Goal: Check status: Check status

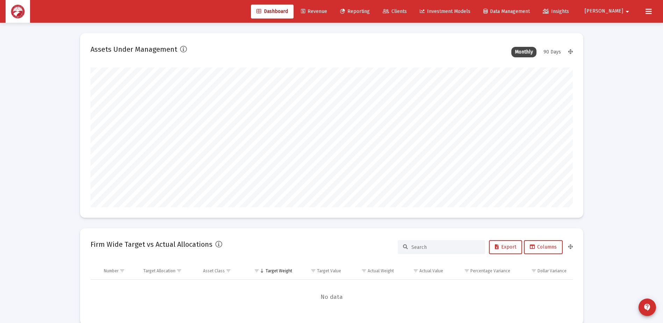
scroll to position [140, 259]
type input "[DATE]"
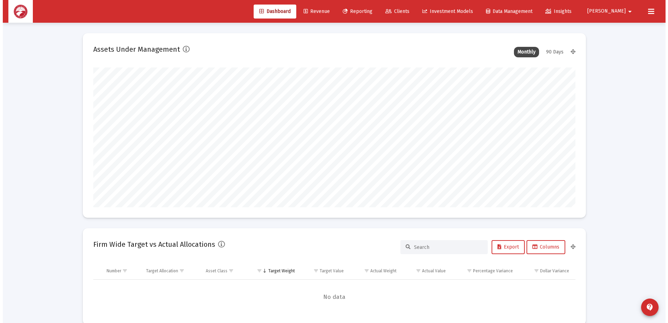
scroll to position [140, 225]
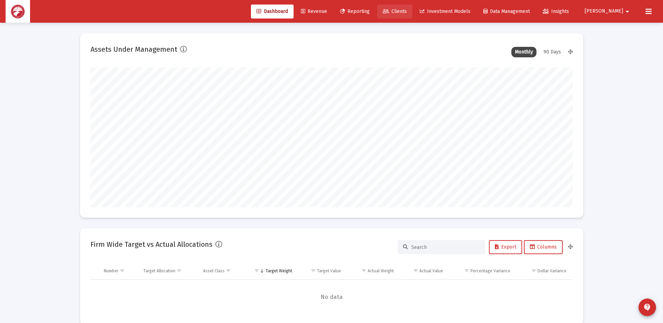
drag, startPoint x: 429, startPoint y: 11, endPoint x: 424, endPoint y: 13, distance: 5.6
click at [407, 11] on span "Clients" at bounding box center [394, 11] width 24 height 6
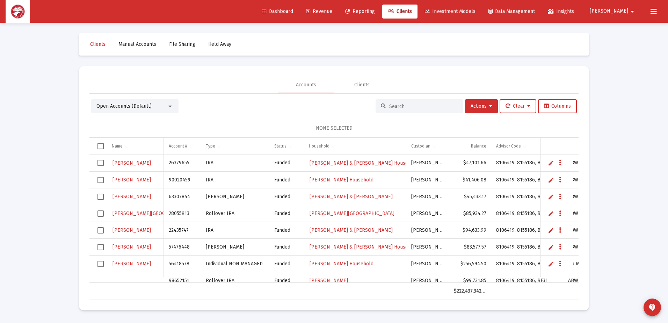
click at [412, 108] on input at bounding box center [423, 106] width 68 height 6
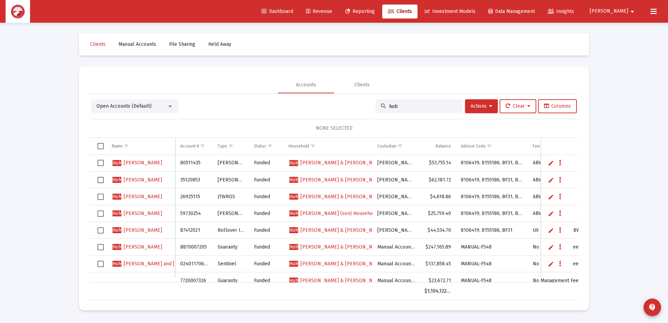
type input "hoh"
click at [330, 180] on span "[PERSON_NAME] & [PERSON_NAME]" at bounding box center [336, 180] width 94 height 6
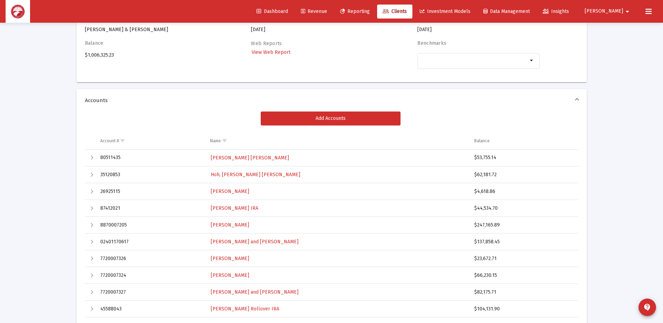
scroll to position [140, 0]
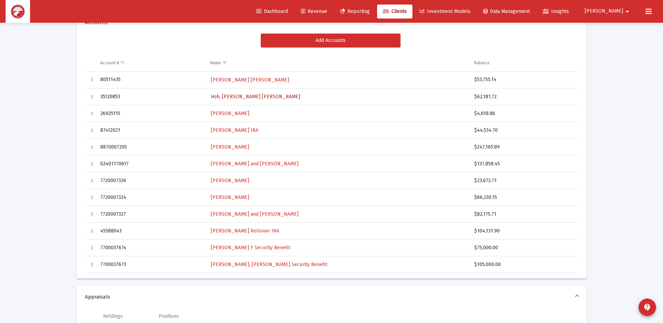
click at [248, 96] on span "Hoh, [PERSON_NAME] [PERSON_NAME]" at bounding box center [255, 97] width 89 height 6
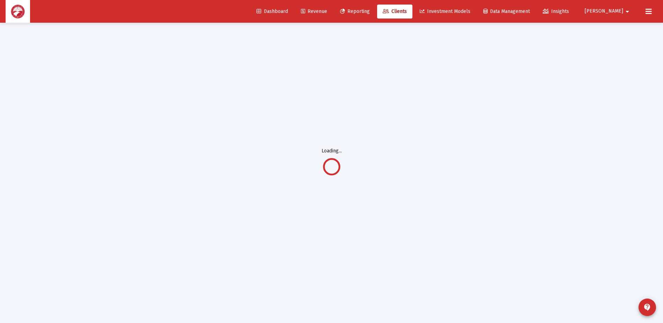
scroll to position [23, 0]
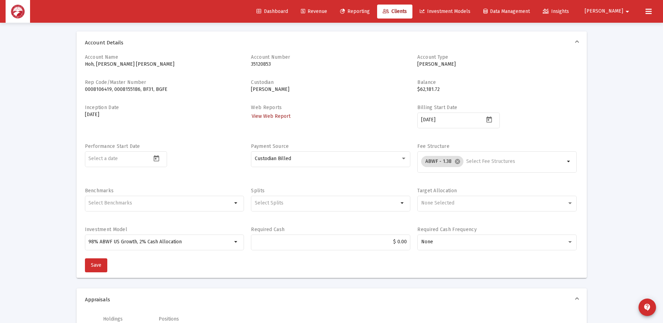
click at [273, 116] on span "View Web Report" at bounding box center [270, 116] width 39 height 6
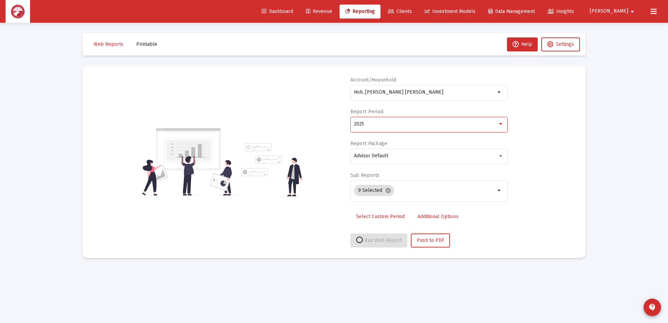
click at [387, 125] on div "2025" at bounding box center [426, 124] width 144 height 6
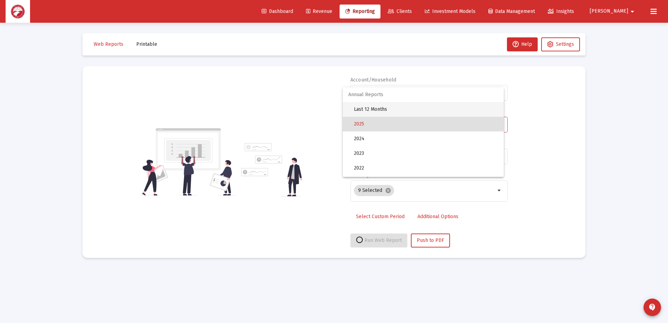
click at [394, 108] on span "Last 12 Months" at bounding box center [426, 109] width 144 height 15
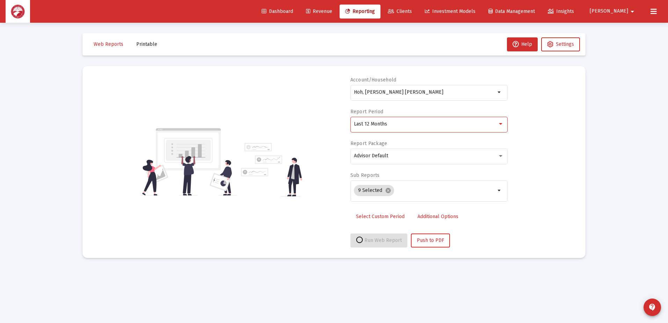
select select "View all"
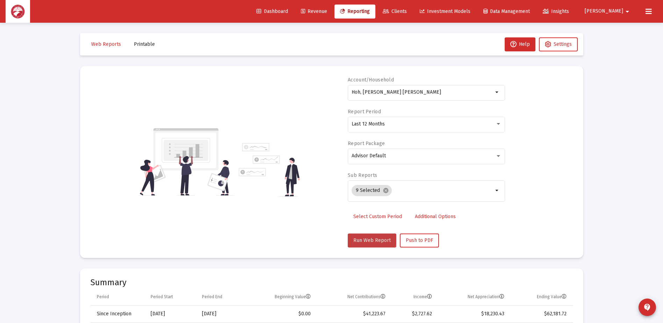
click at [363, 236] on button "Run Web Report" at bounding box center [372, 240] width 49 height 14
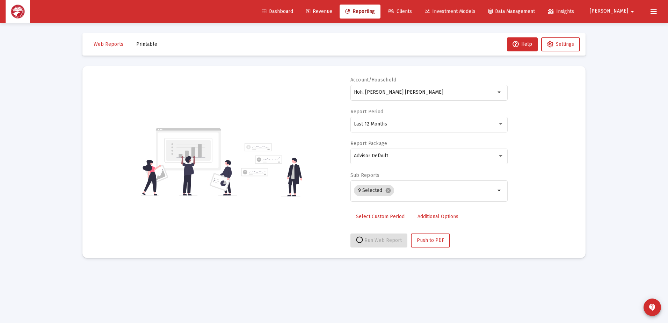
select select "View all"
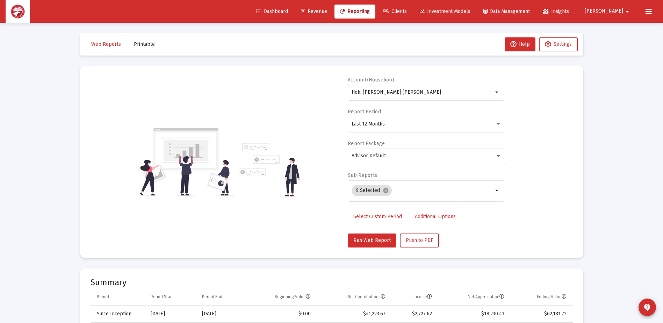
scroll to position [140, 0]
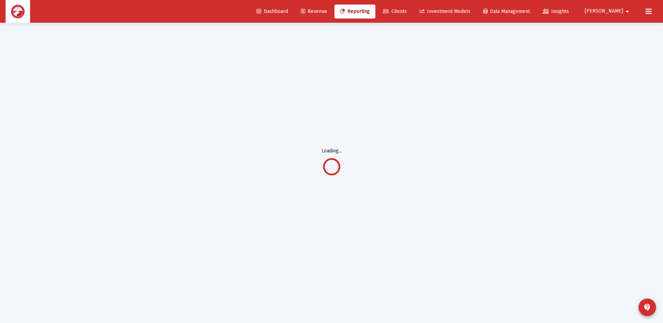
scroll to position [23, 0]
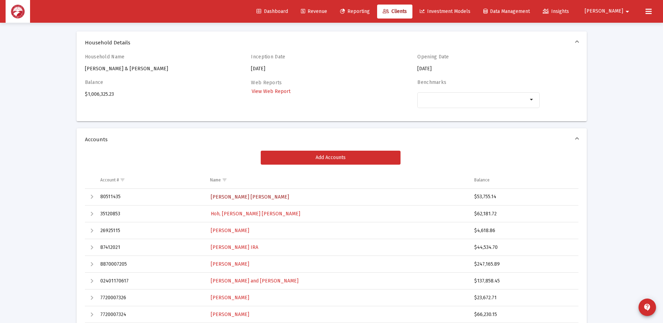
click at [241, 198] on span "[PERSON_NAME] [PERSON_NAME]" at bounding box center [250, 197] width 78 height 6
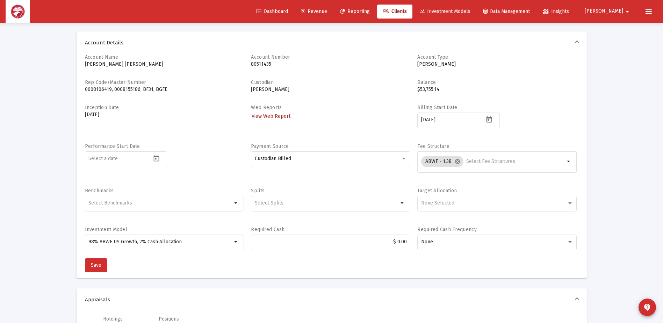
click at [275, 117] on span "View Web Report" at bounding box center [270, 116] width 39 height 6
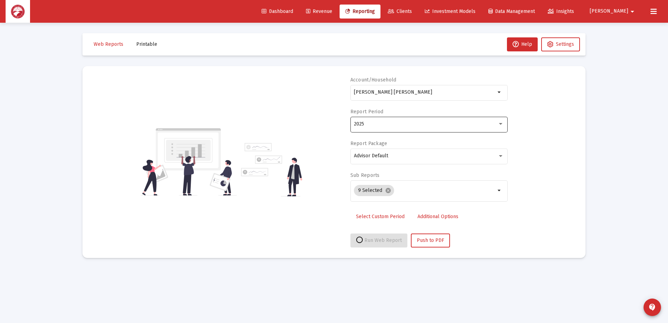
click at [380, 127] on div "2025" at bounding box center [429, 123] width 150 height 17
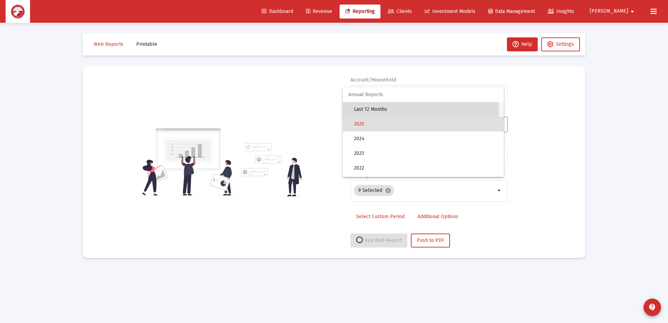
click at [384, 112] on span "Last 12 Months" at bounding box center [426, 109] width 144 height 15
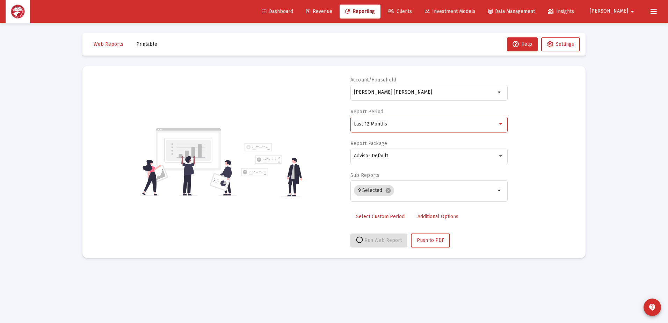
select select "View all"
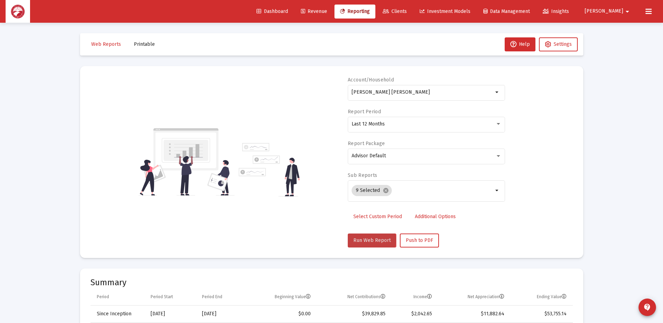
click at [371, 240] on span "Run Web Report" at bounding box center [371, 240] width 37 height 6
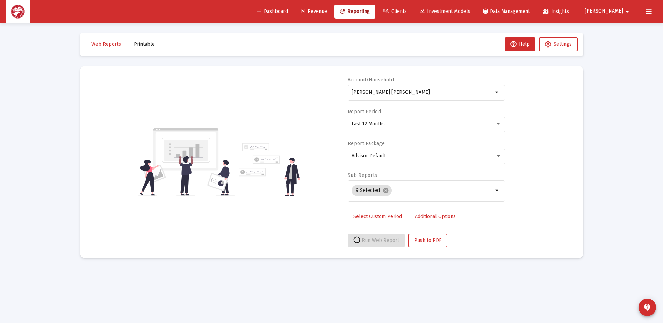
select select "View all"
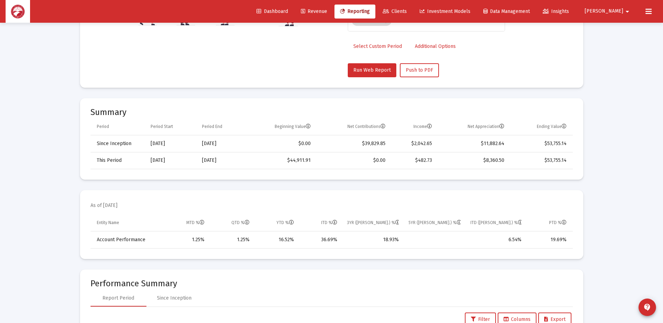
scroll to position [175, 0]
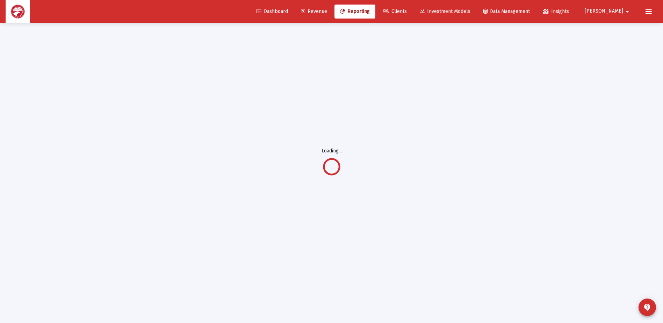
scroll to position [23, 0]
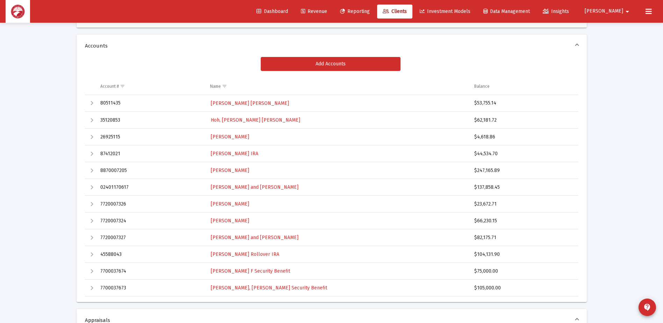
scroll to position [127, 0]
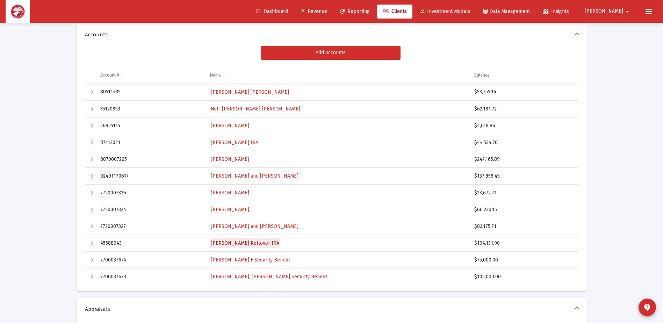
click at [247, 244] on span "[PERSON_NAME] Rollover IRA" at bounding box center [245, 243] width 68 height 6
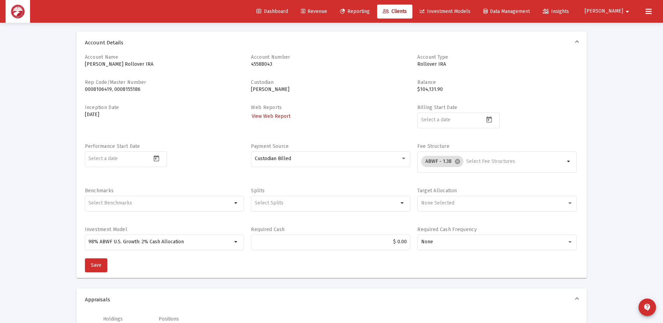
click at [266, 118] on span "View Web Report" at bounding box center [270, 116] width 39 height 6
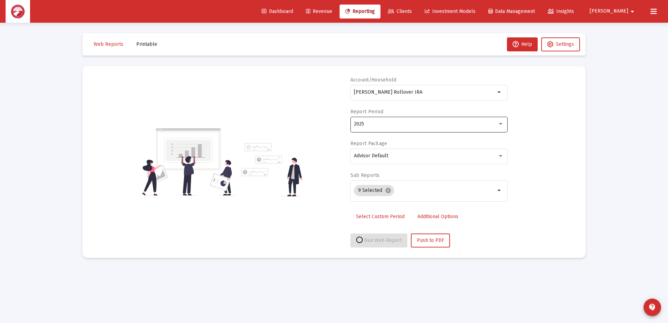
click at [357, 126] on span "2025" at bounding box center [359, 124] width 10 height 6
select select "View all"
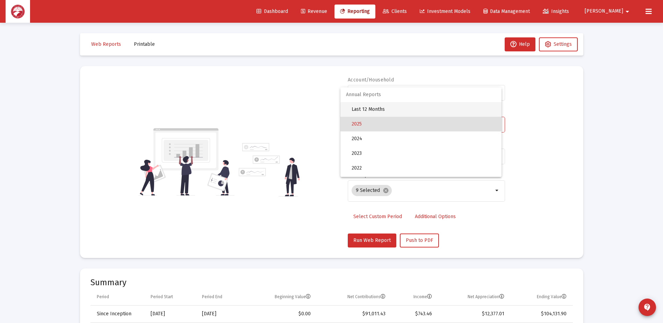
click at [379, 110] on span "Last 12 Months" at bounding box center [423, 109] width 144 height 15
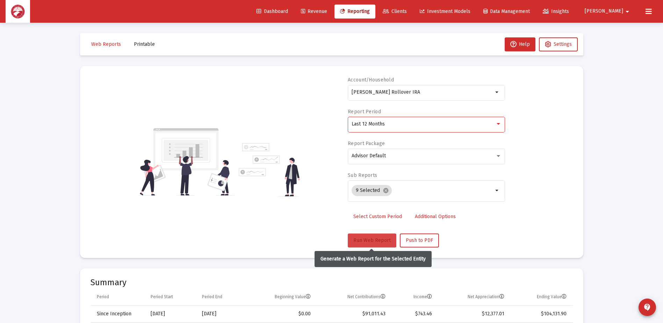
click at [370, 239] on span "Run Web Report" at bounding box center [371, 240] width 37 height 6
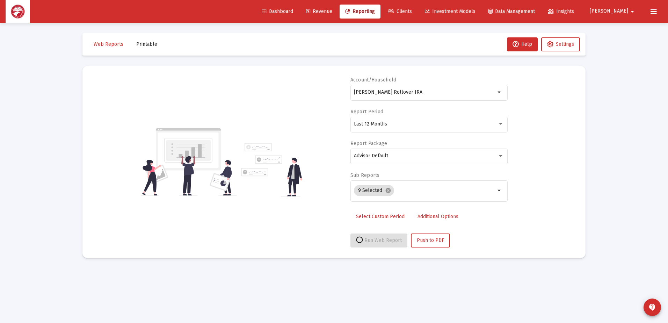
select select "View all"
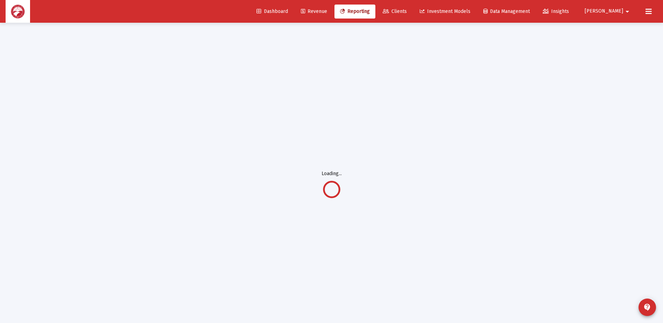
scroll to position [23, 0]
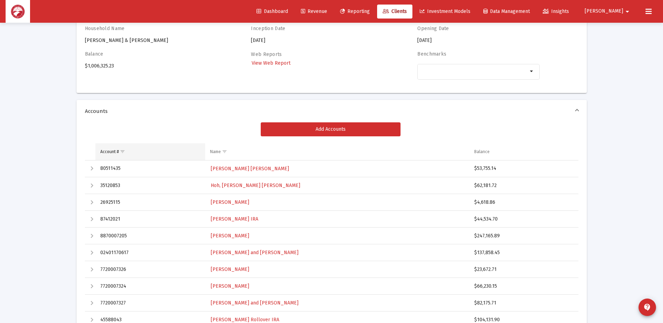
scroll to position [93, 0]
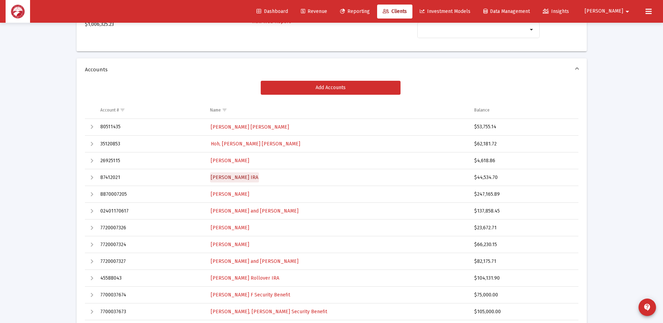
click at [243, 180] on span "[PERSON_NAME] IRA" at bounding box center [234, 177] width 47 height 6
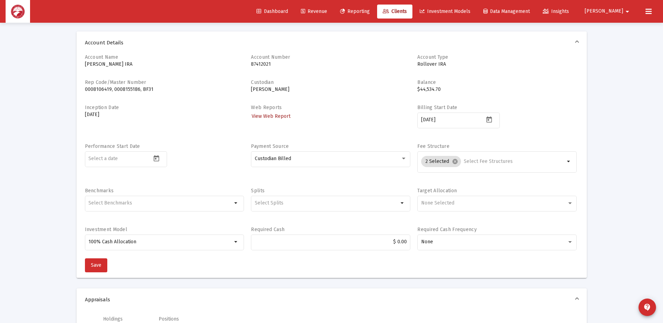
click at [276, 117] on span "View Web Report" at bounding box center [270, 116] width 39 height 6
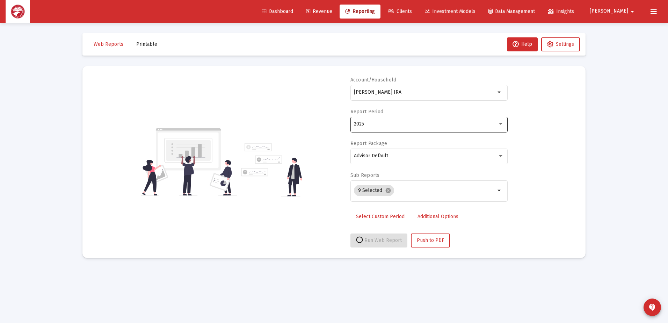
click at [373, 123] on div "2025" at bounding box center [426, 124] width 144 height 6
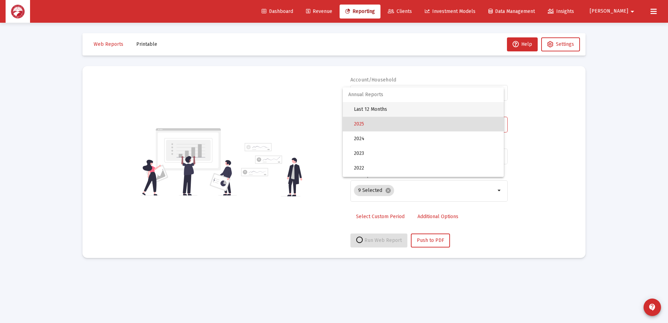
select select "View all"
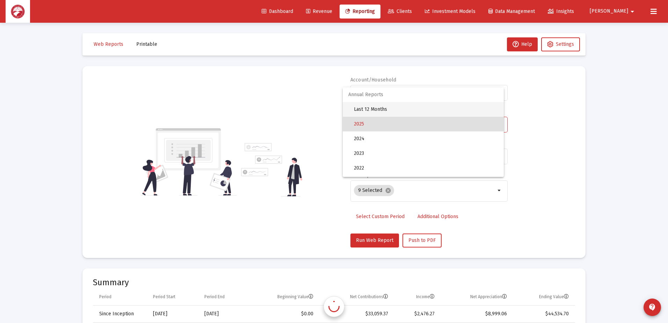
click at [382, 112] on span "Last 12 Months" at bounding box center [426, 109] width 144 height 15
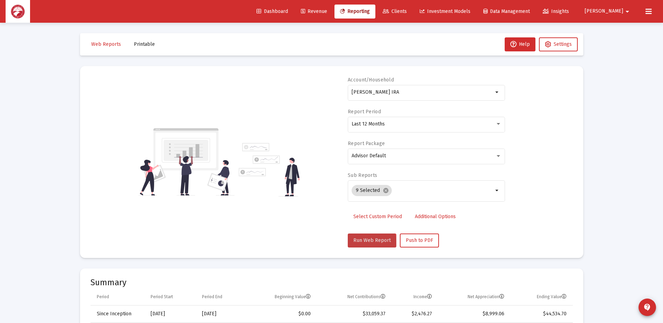
click at [353, 244] on button "Run Web Report" at bounding box center [372, 240] width 49 height 14
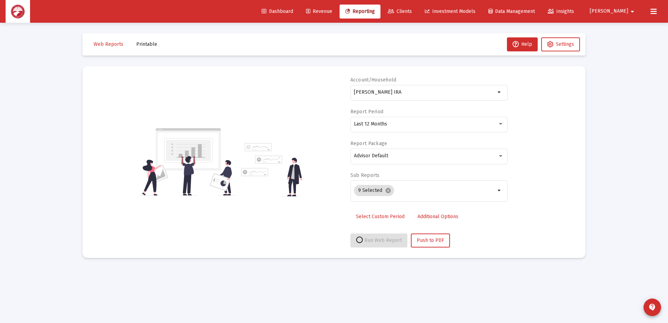
select select "View all"
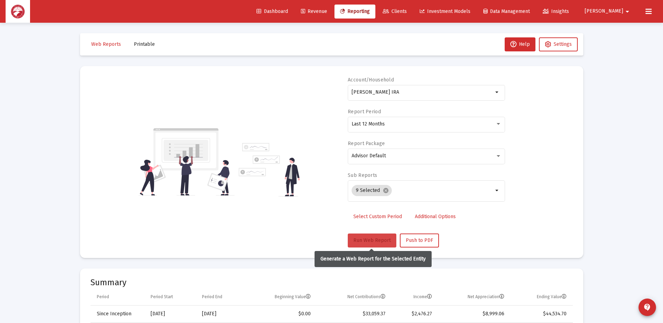
click at [358, 241] on span "Run Web Report" at bounding box center [371, 240] width 37 height 6
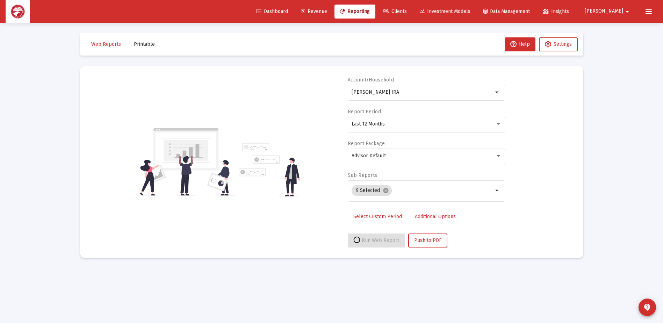
select select "View all"
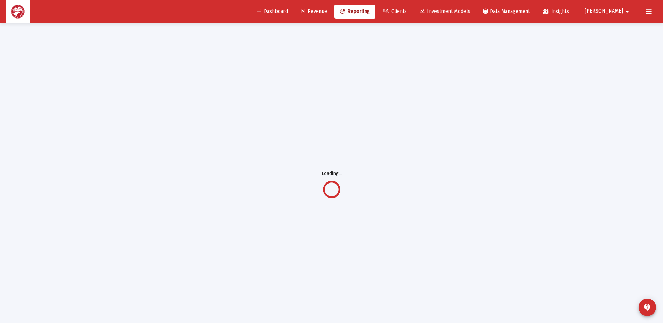
scroll to position [23, 0]
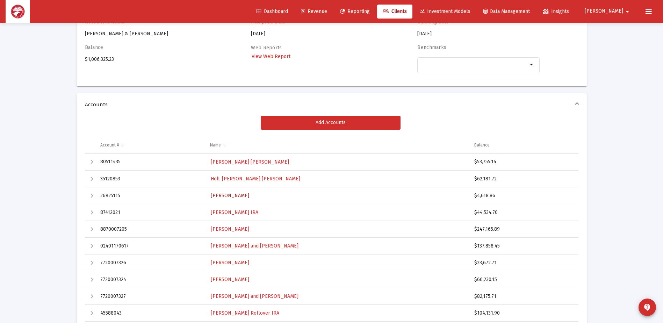
click at [215, 196] on span "[PERSON_NAME]" at bounding box center [230, 195] width 38 height 6
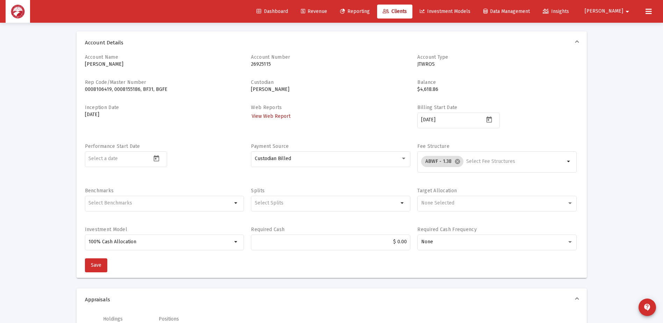
click at [263, 117] on span "View Web Report" at bounding box center [270, 116] width 39 height 6
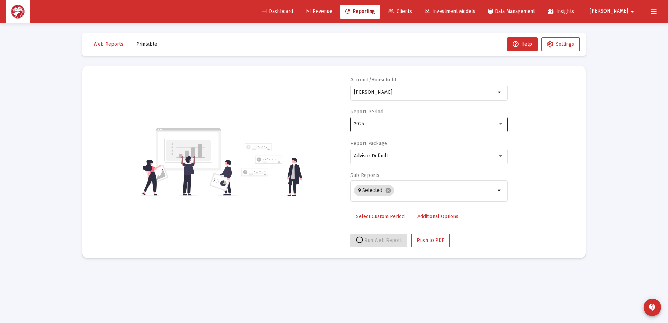
click at [394, 125] on div "2025" at bounding box center [426, 124] width 144 height 6
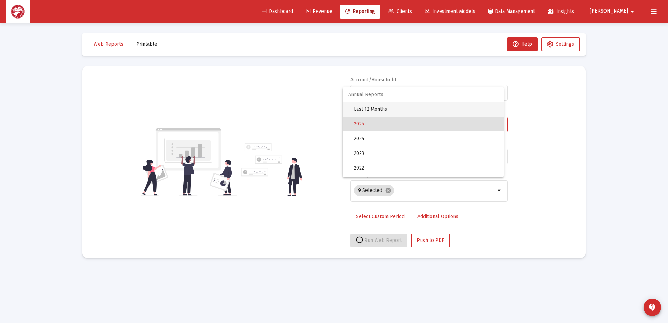
click at [388, 113] on span "Last 12 Months" at bounding box center [426, 109] width 144 height 15
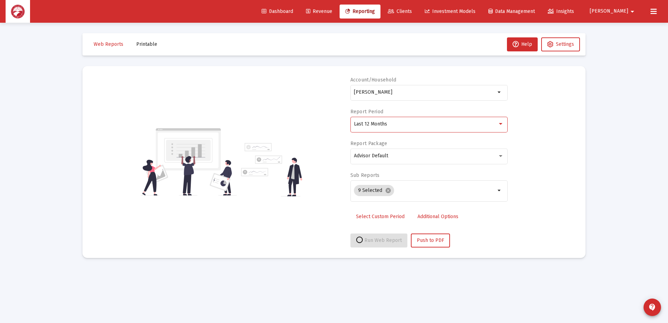
select select "View all"
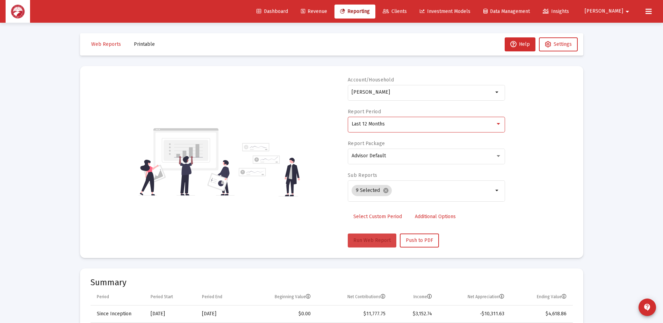
click at [371, 241] on span "Run Web Report" at bounding box center [371, 240] width 37 height 6
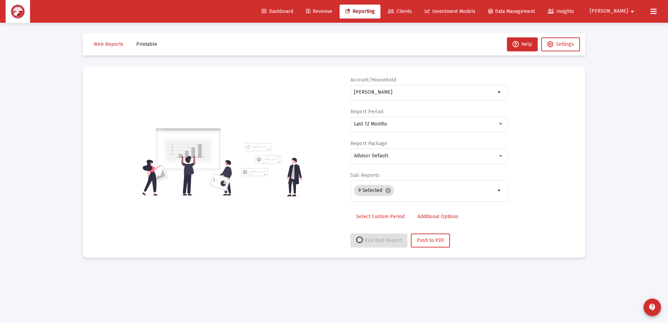
select select "View all"
